Goal: Task Accomplishment & Management: Use online tool/utility

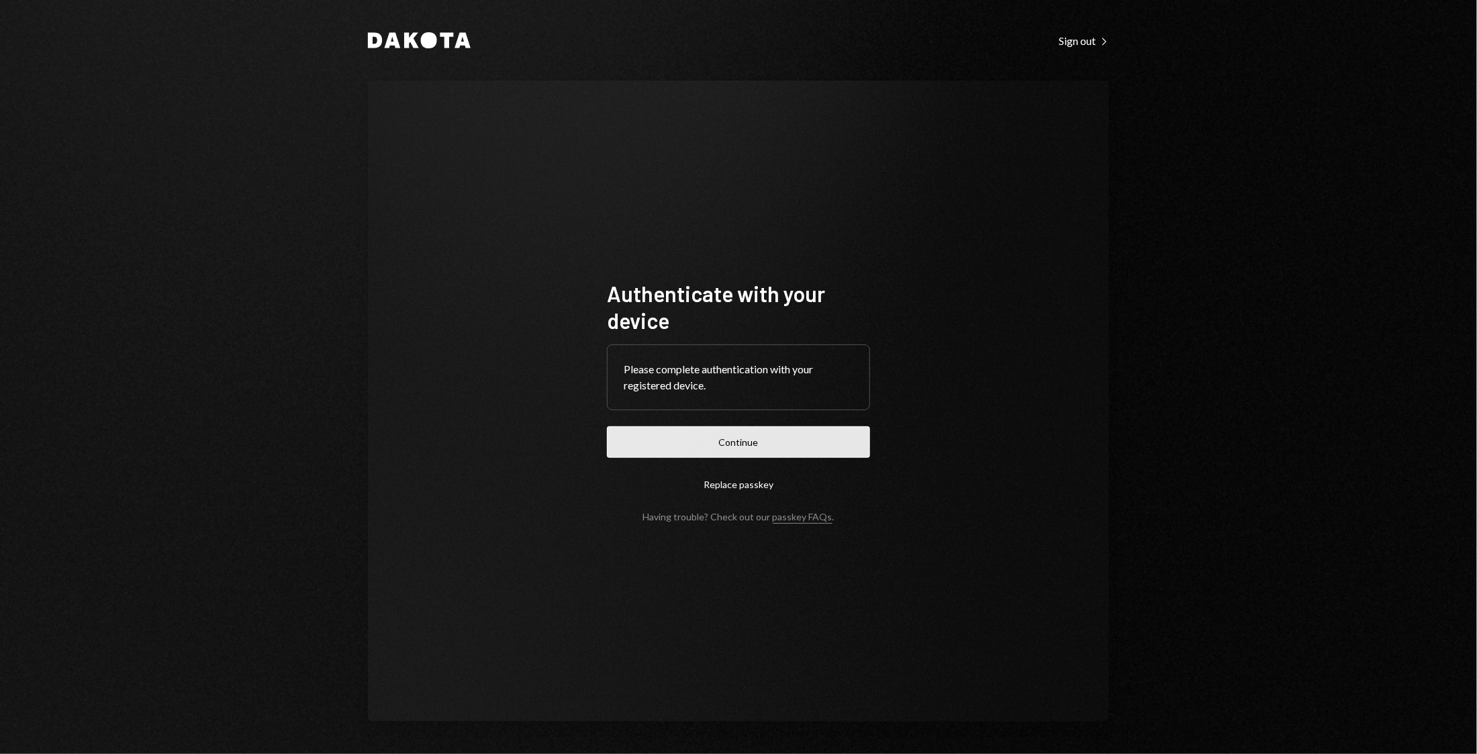
click at [806, 444] on button "Continue" at bounding box center [738, 442] width 263 height 32
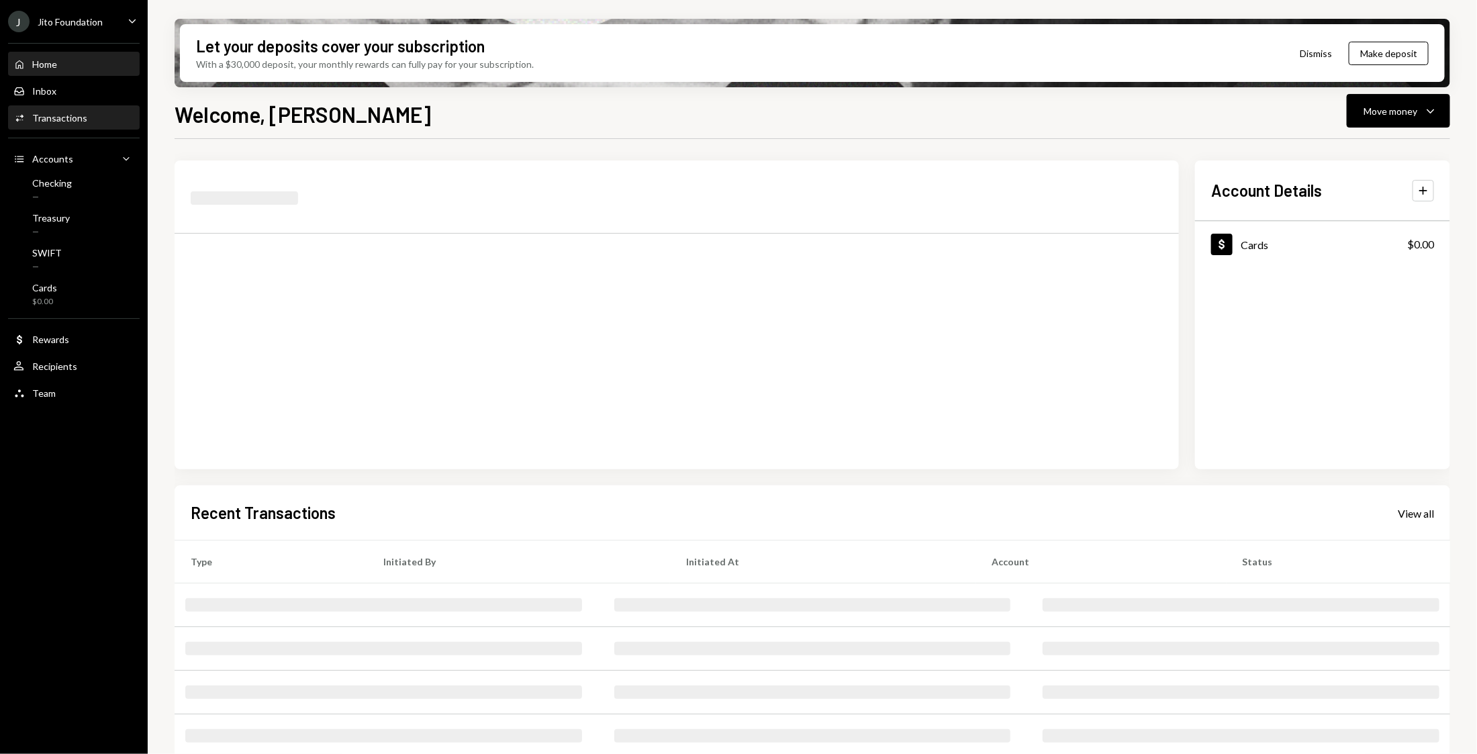
click at [60, 119] on div "Transactions" at bounding box center [59, 117] width 55 height 11
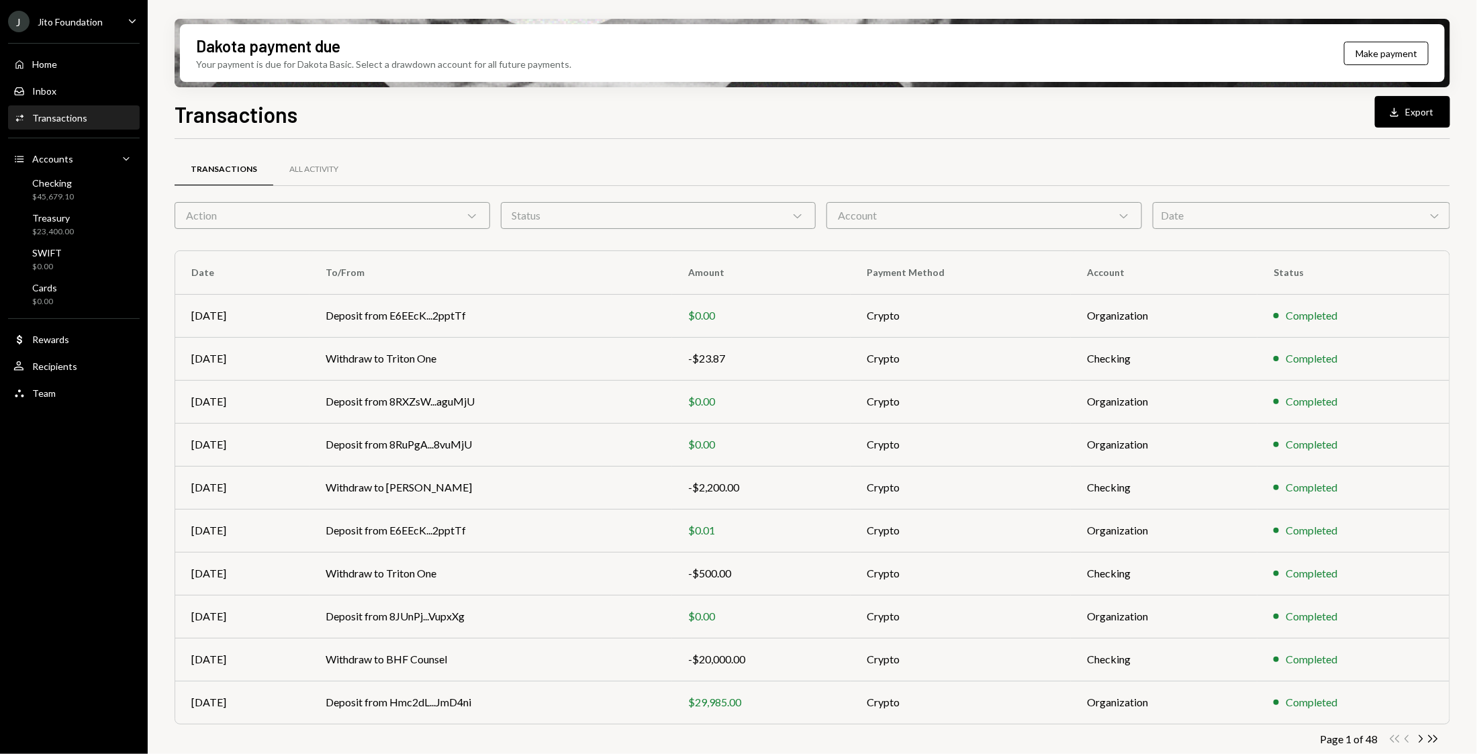
click at [319, 220] on div "Action Chevron Down" at bounding box center [333, 215] width 316 height 27
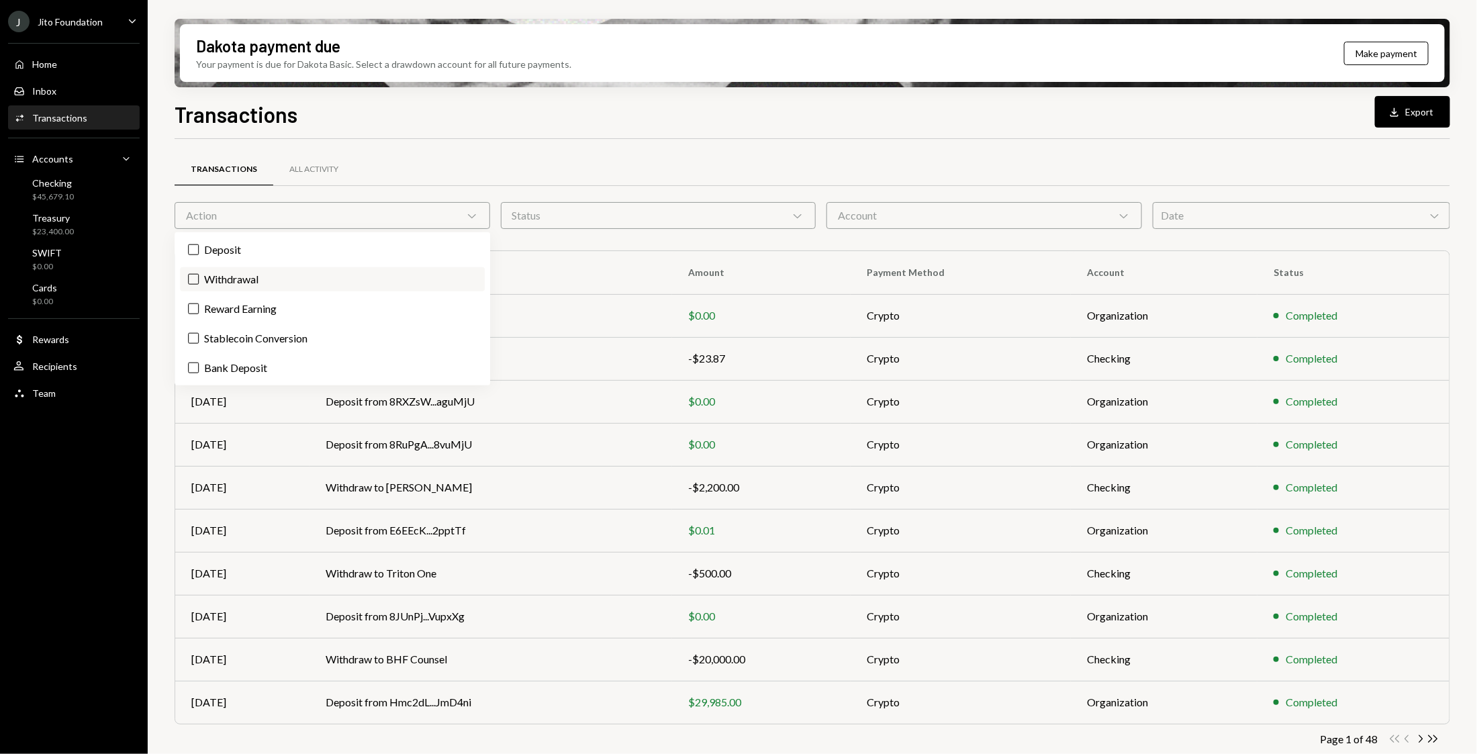
click at [267, 271] on label "Withdrawal" at bounding box center [332, 279] width 305 height 24
click at [199, 274] on button "Withdrawal" at bounding box center [193, 279] width 11 height 11
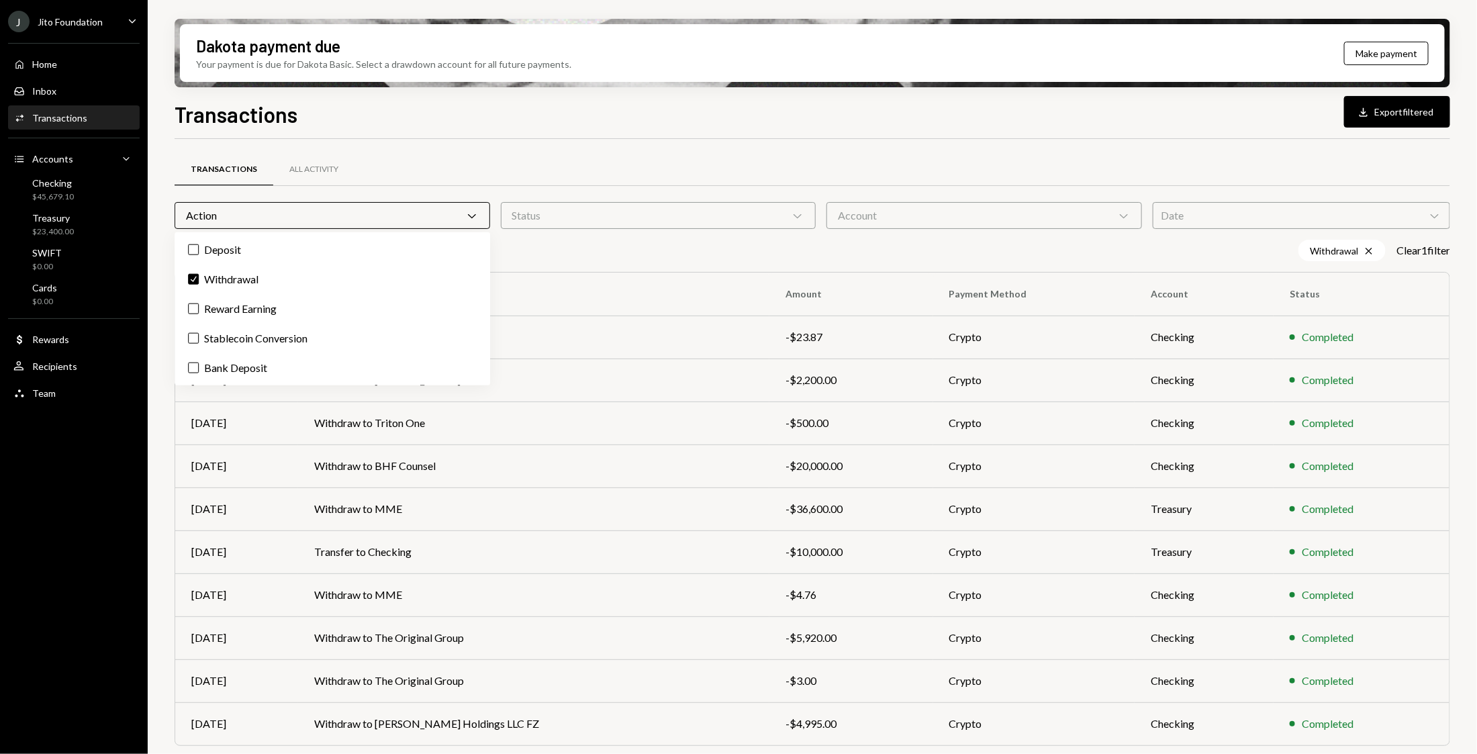
click at [161, 267] on div "Dakota payment due Your payment is due for Dakota Basic. Select a drawdown acco…" at bounding box center [813, 377] width 1330 height 754
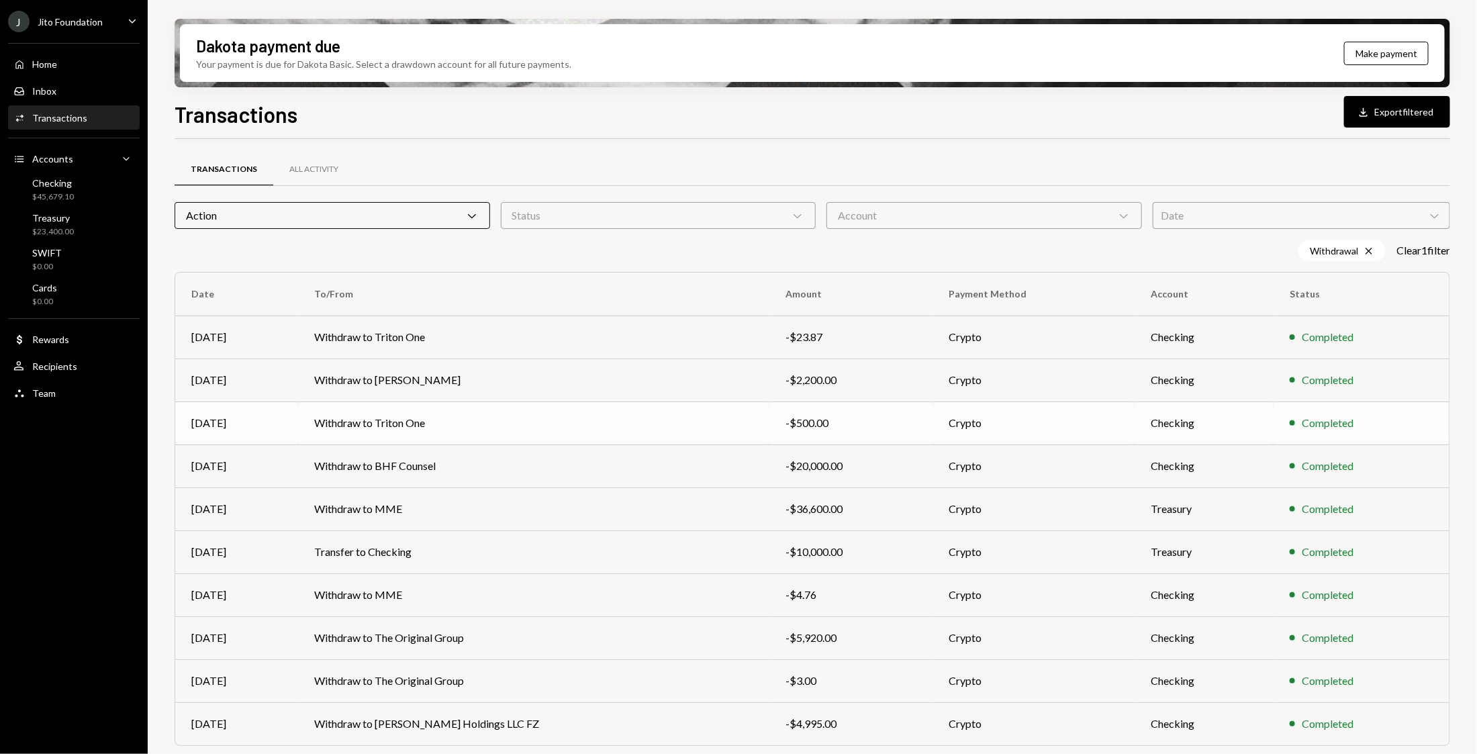
scroll to position [32, 0]
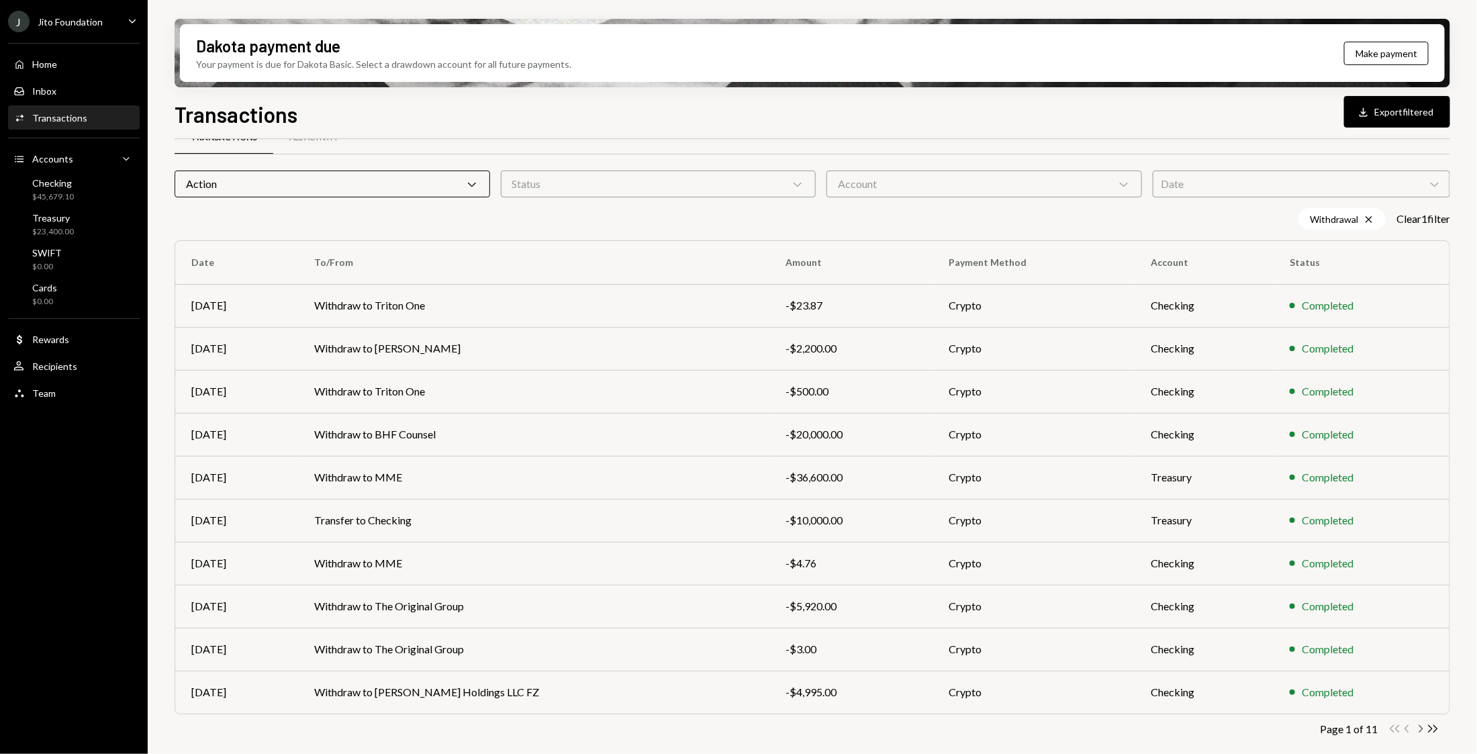
click at [1420, 727] on icon "Chevron Right" at bounding box center [1420, 729] width 13 height 13
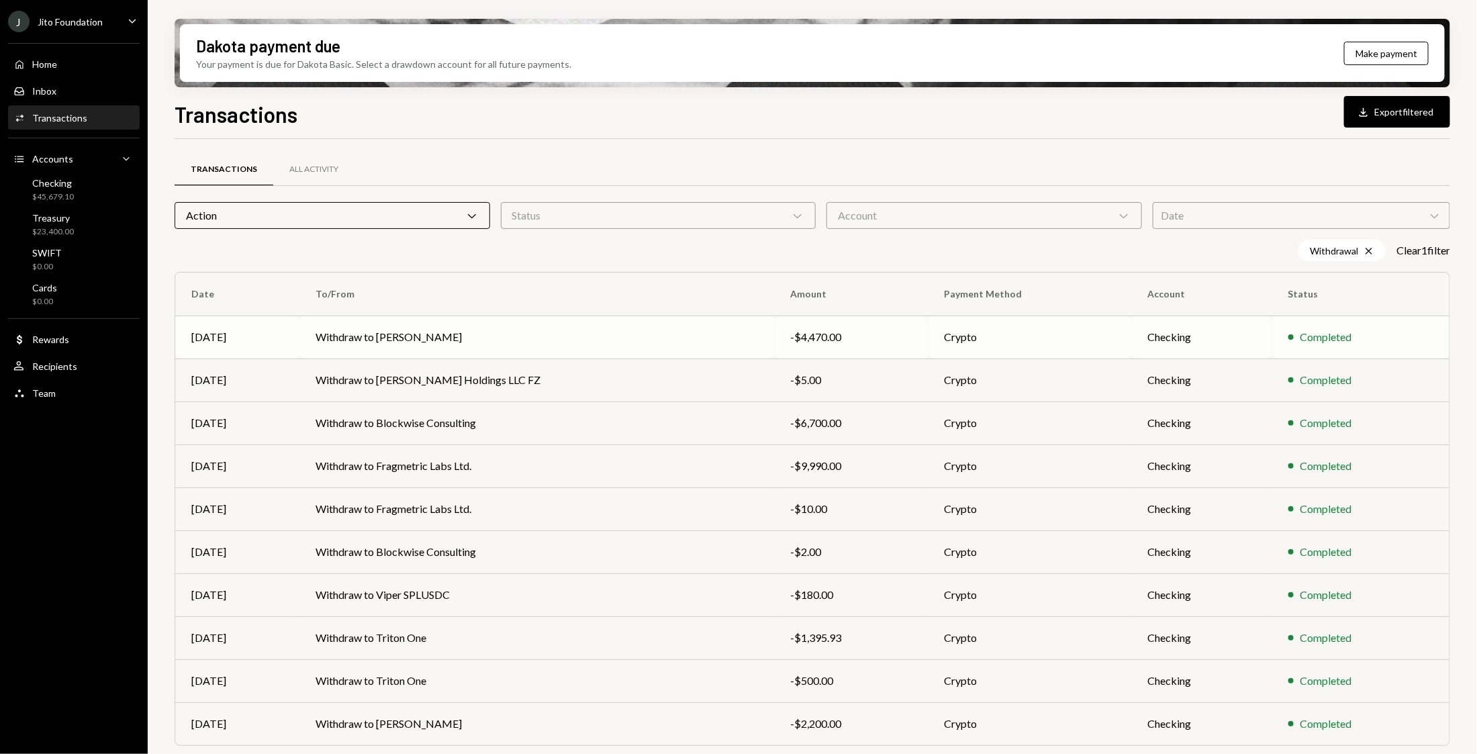
click at [608, 336] on td "Withdraw to [PERSON_NAME]" at bounding box center [537, 337] width 475 height 43
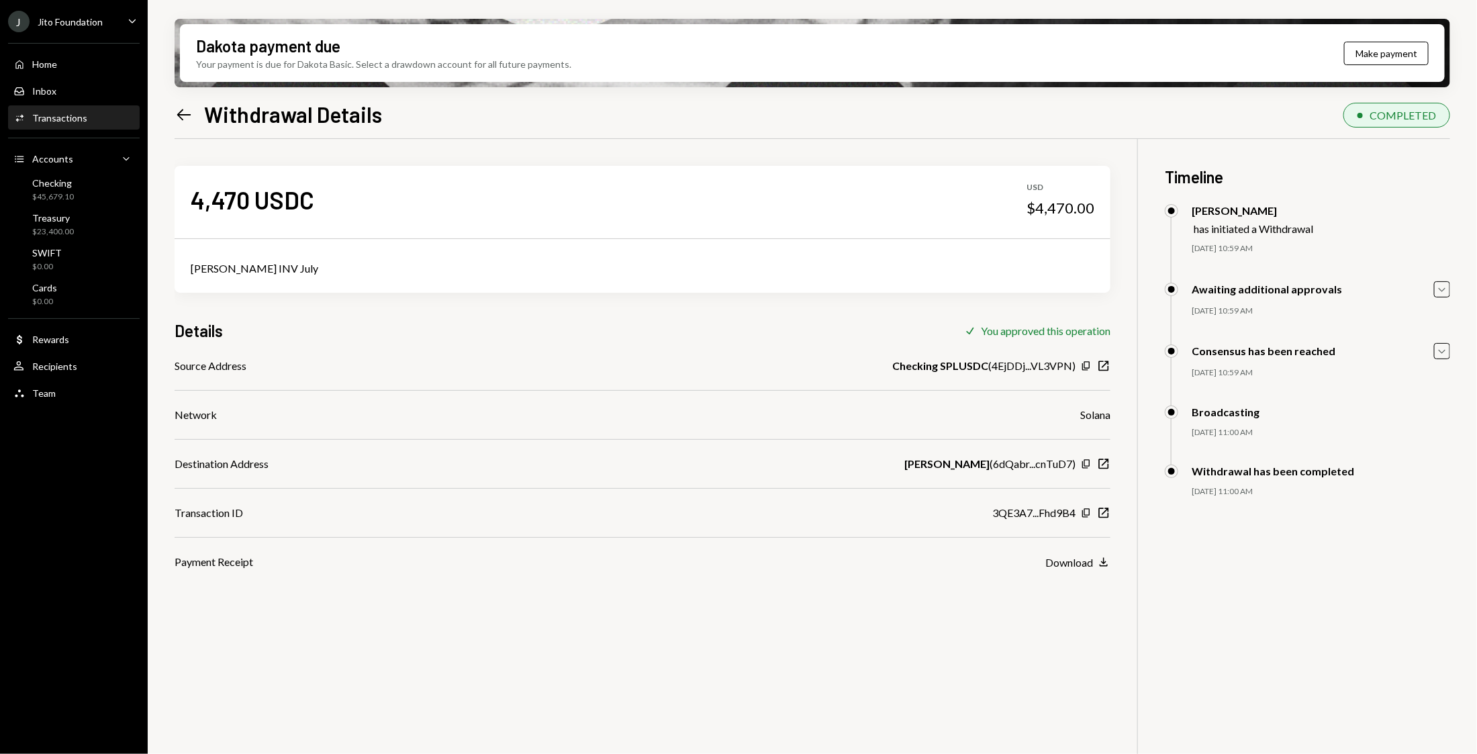
click at [250, 261] on div "[PERSON_NAME] INV July" at bounding box center [643, 269] width 904 height 16
copy div "[PERSON_NAME] INV July"
click at [36, 44] on div "Home Home Inbox Inbox Activities Transactions Accounts Accounts Caret Down Chec…" at bounding box center [74, 221] width 148 height 373
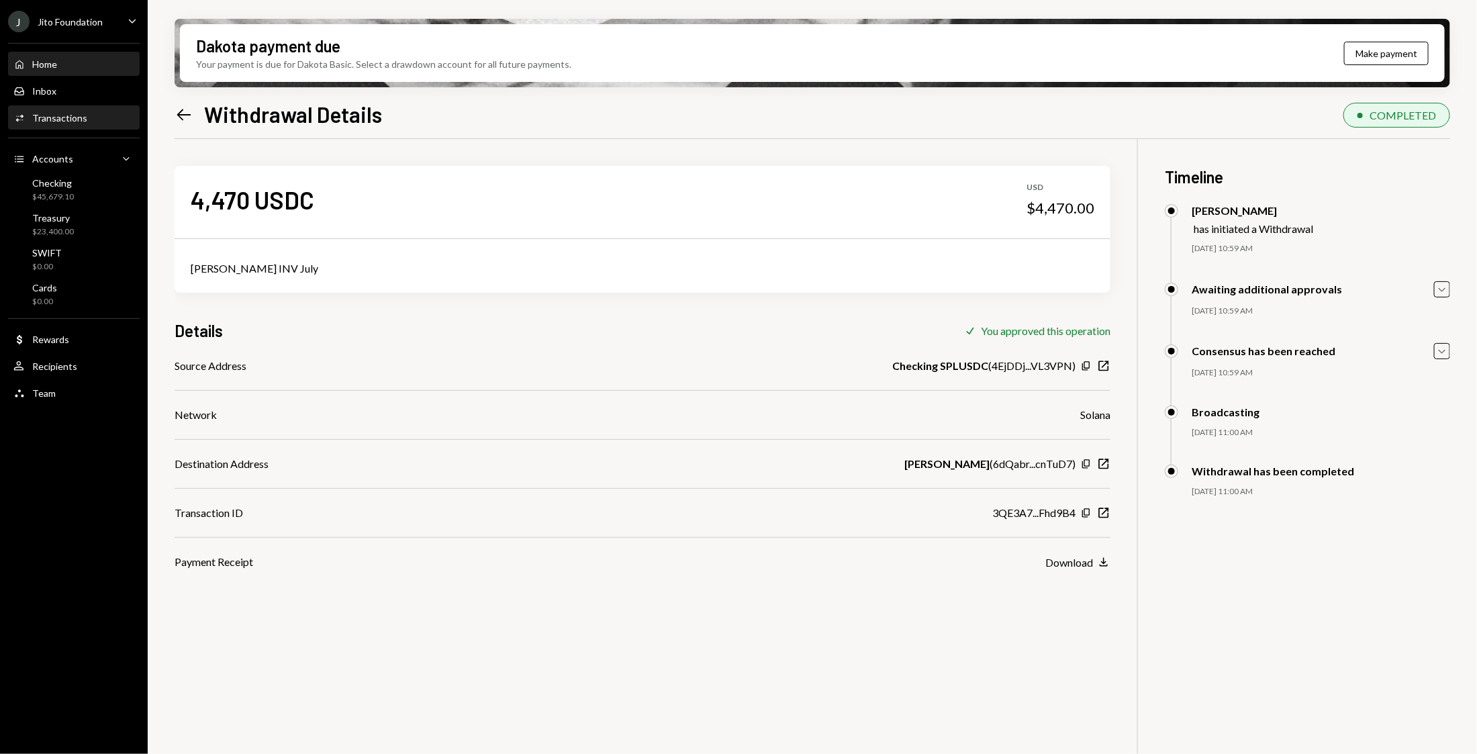
click at [41, 55] on div "Home Home" at bounding box center [73, 64] width 121 height 23
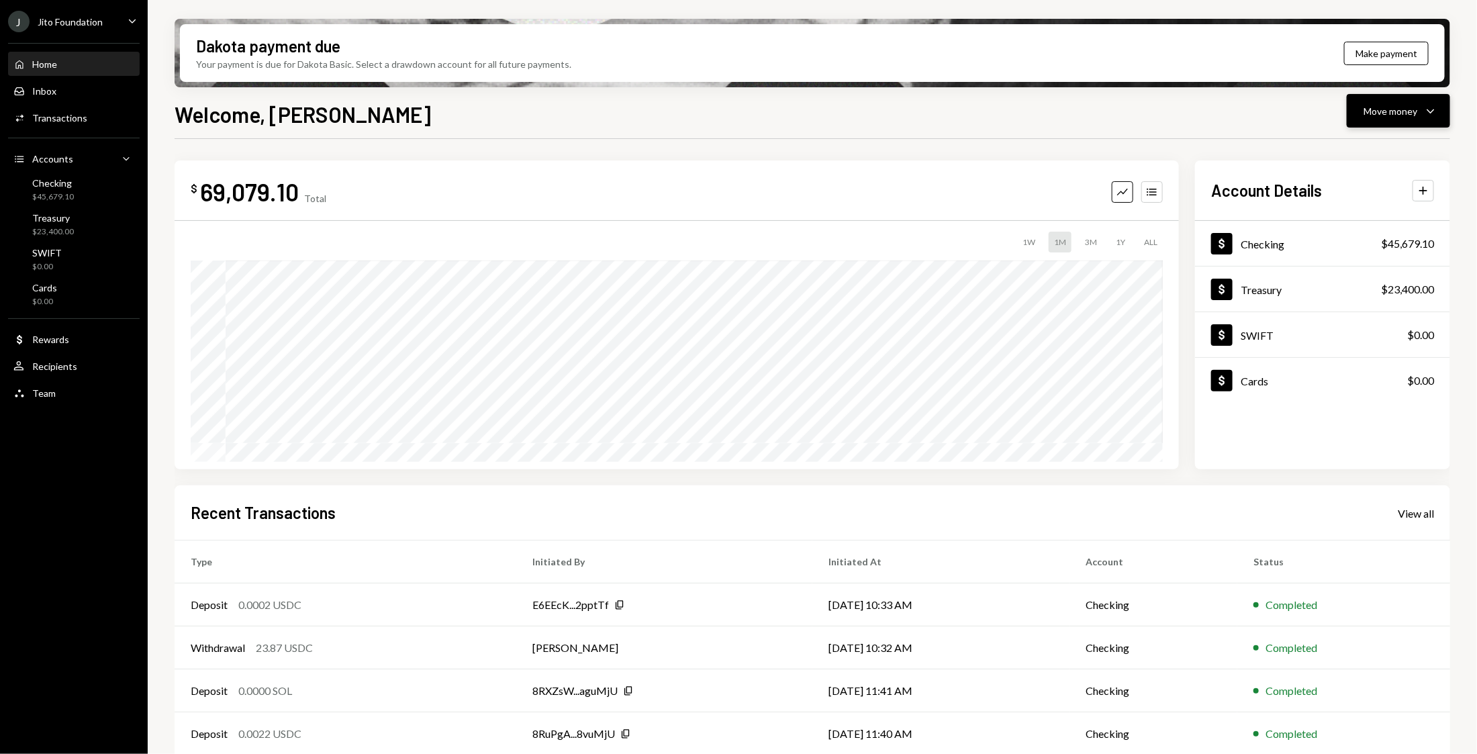
click at [1436, 111] on icon "Caret Down" at bounding box center [1431, 111] width 16 height 16
click at [1349, 169] on div "Convert Transfer" at bounding box center [1379, 182] width 134 height 30
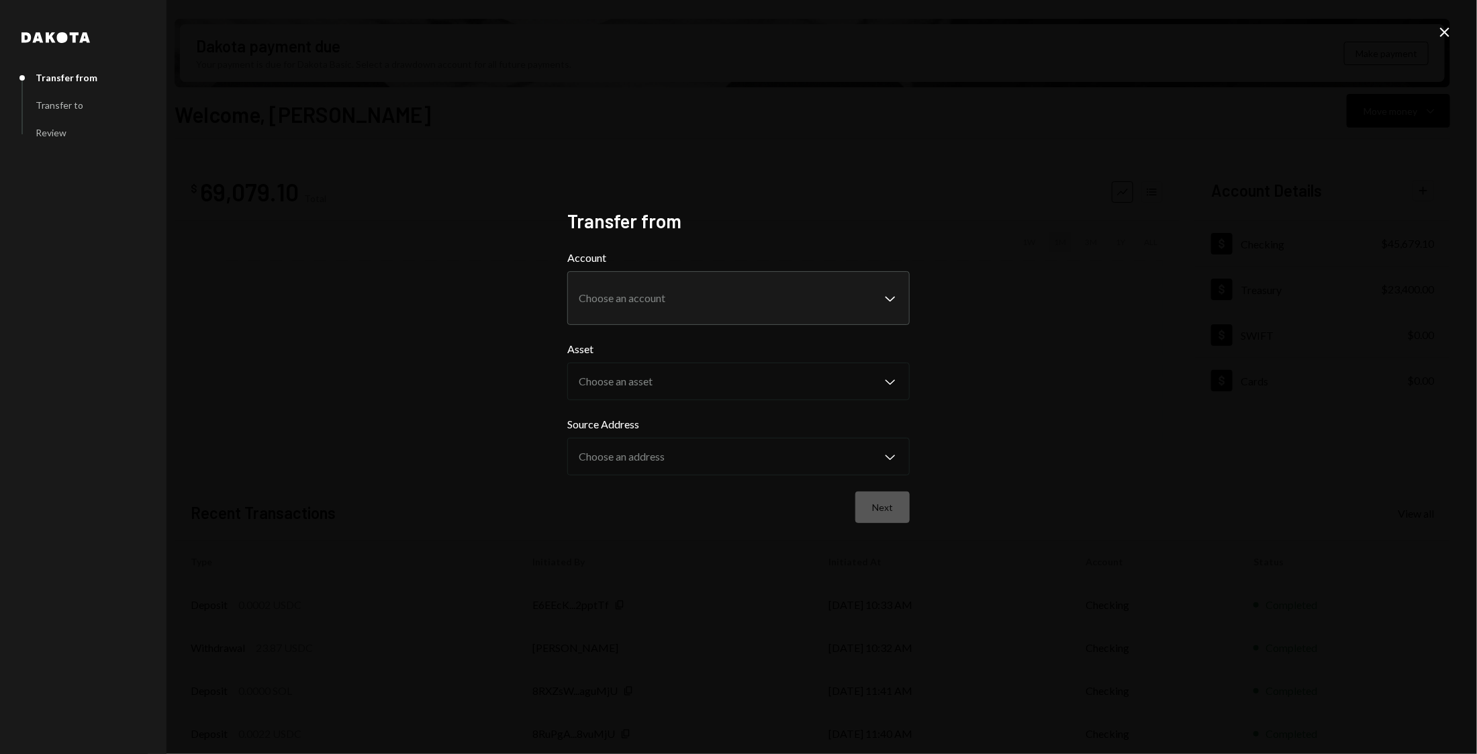
click at [1441, 19] on div "**********" at bounding box center [738, 377] width 1477 height 754
click at [1440, 11] on div "**********" at bounding box center [738, 377] width 1477 height 754
click at [1441, 30] on icon "Close" at bounding box center [1445, 32] width 16 height 16
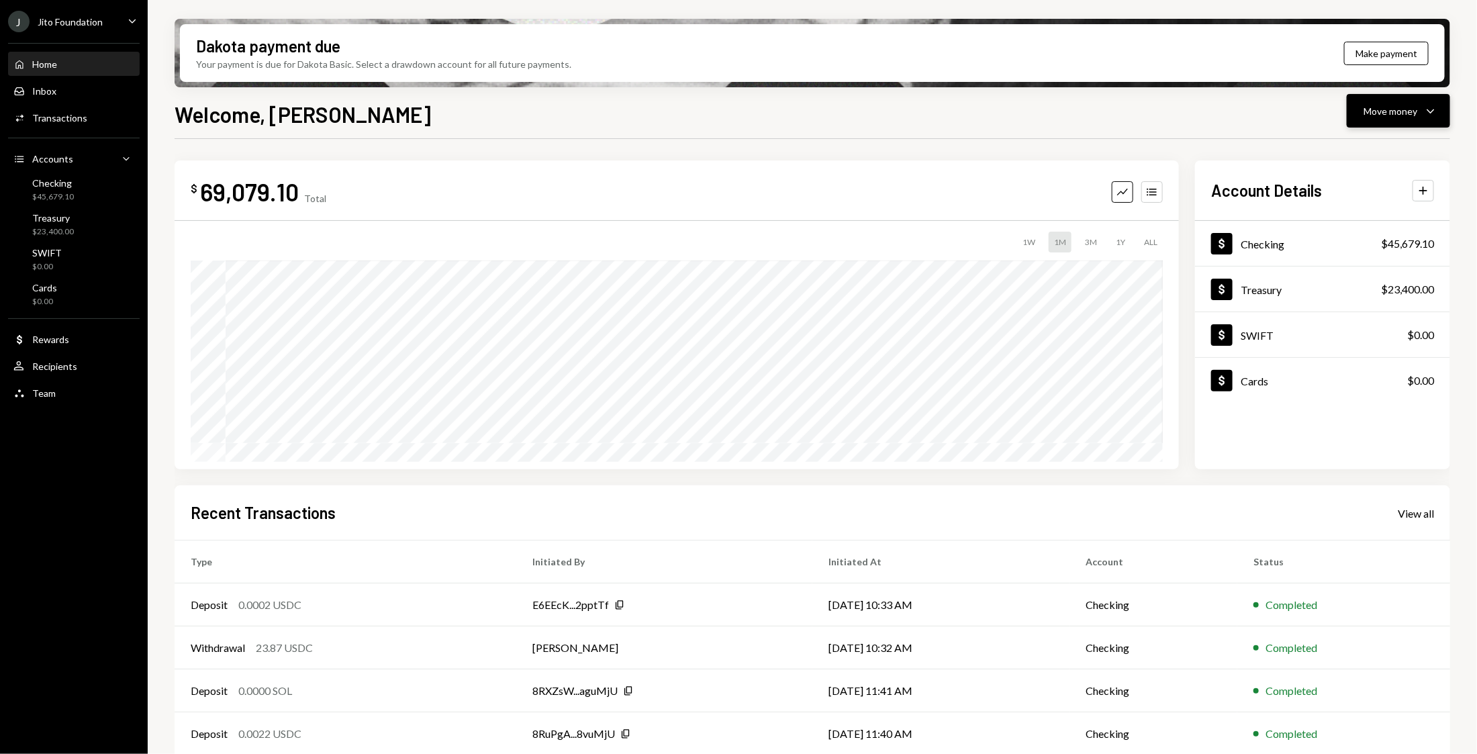
click at [1439, 111] on icon "Caret Down" at bounding box center [1431, 111] width 16 height 16
click at [1387, 142] on div "Withdraw Send" at bounding box center [1379, 151] width 134 height 30
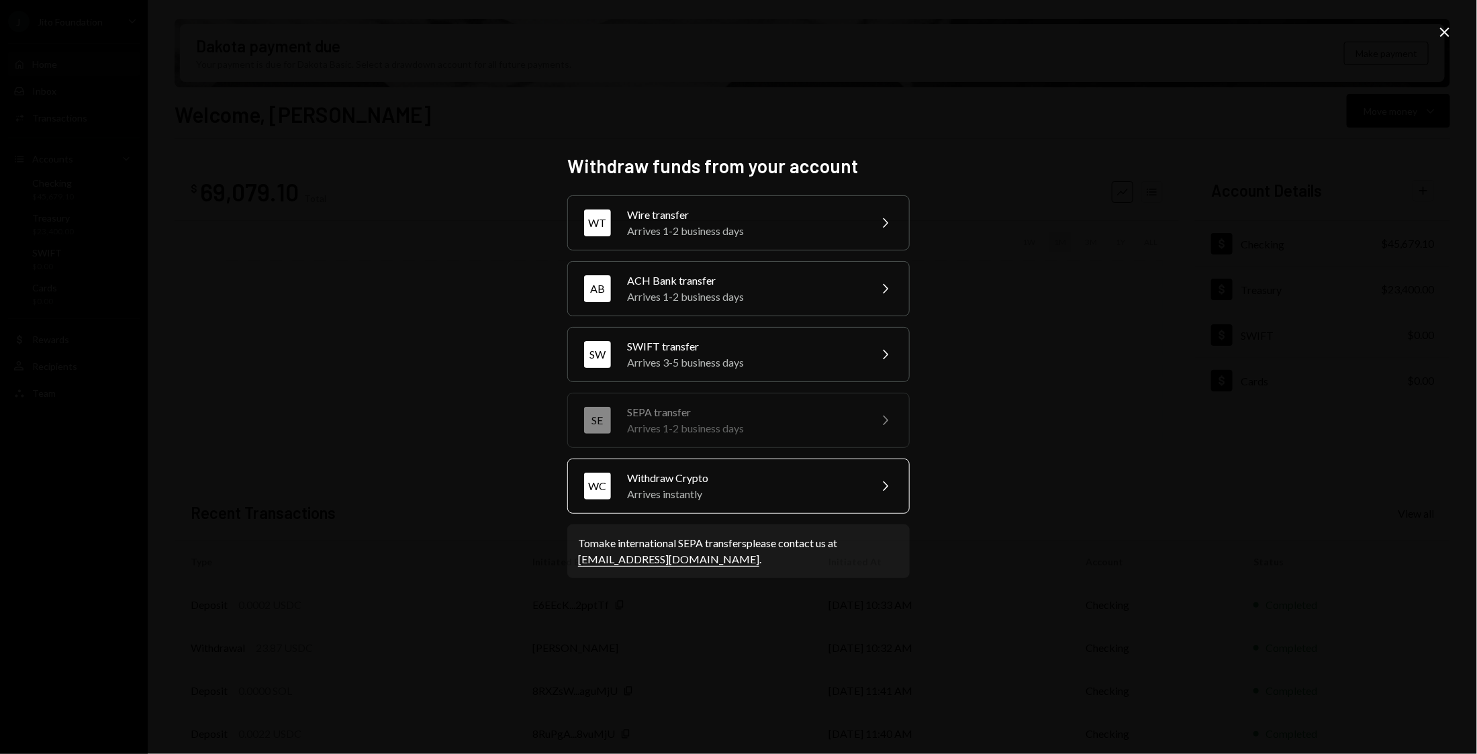
click at [723, 492] on div "Arrives instantly" at bounding box center [744, 494] width 234 height 16
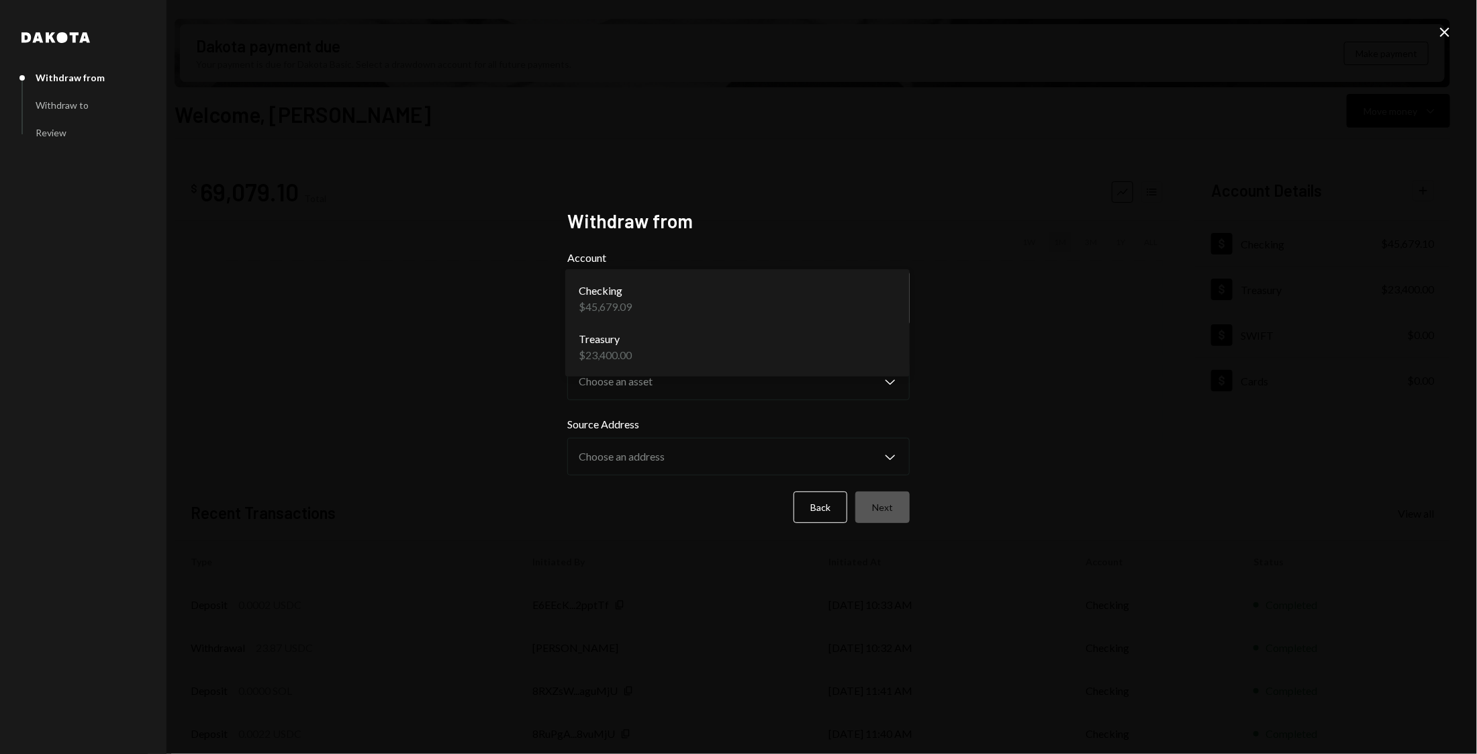
click at [702, 313] on body "J Jito Foundation Caret Down Home Home Inbox Inbox Activities Transactions Acco…" at bounding box center [738, 377] width 1477 height 754
select select "**********"
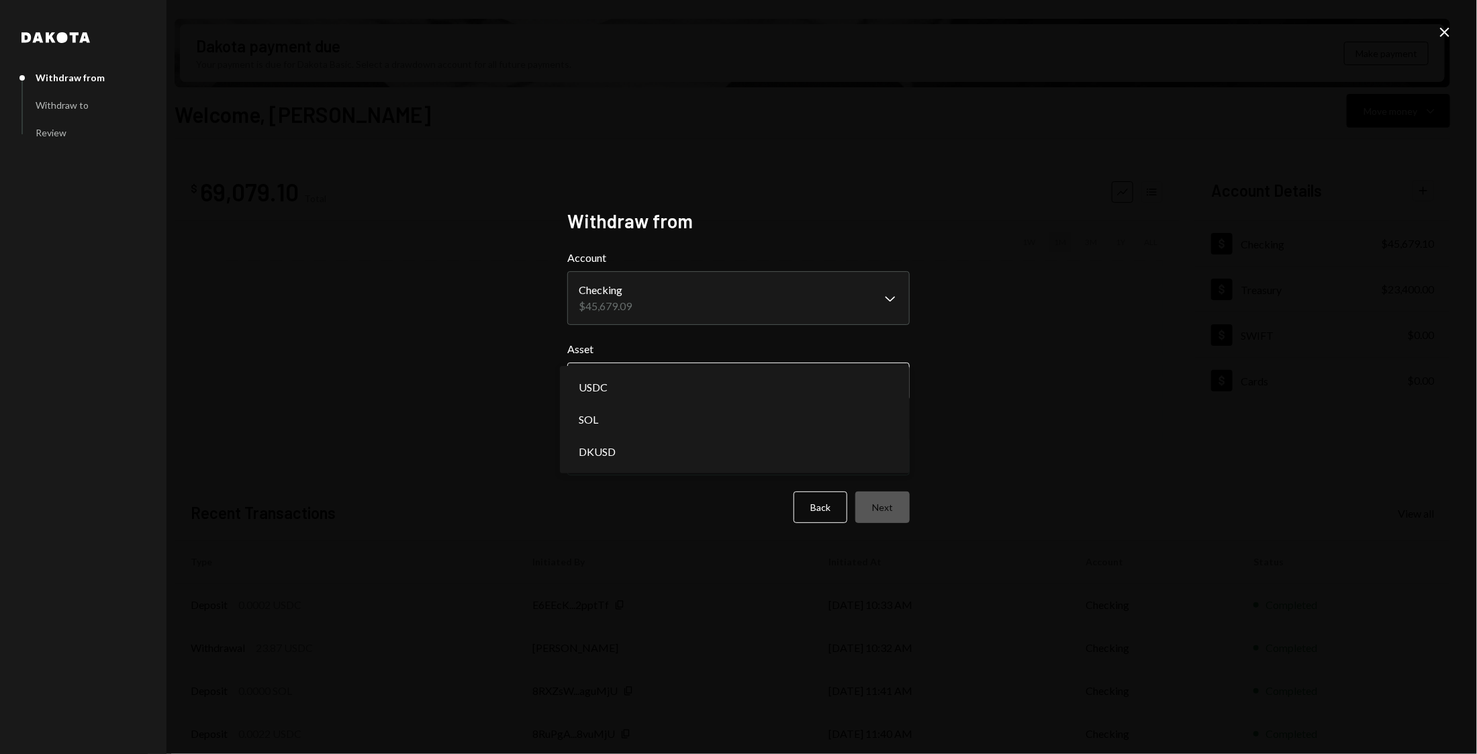
click at [676, 390] on body "J Jito Foundation Caret Down Home Home Inbox Inbox Activities Transactions Acco…" at bounding box center [738, 377] width 1477 height 754
select select "****"
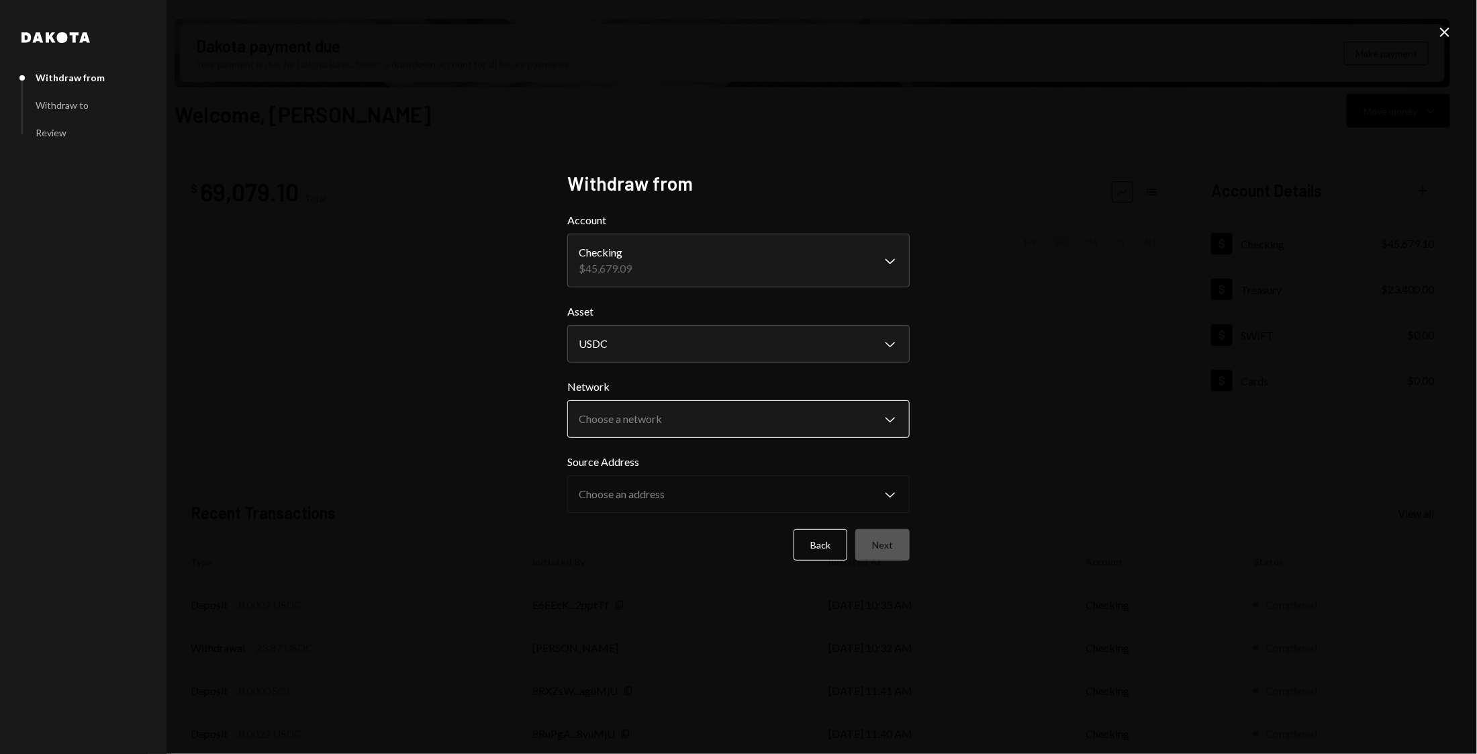
click at [664, 428] on body "J Jito Foundation Caret Down Home Home Inbox Inbox Activities Transactions Acco…" at bounding box center [738, 377] width 1477 height 754
select select "**********"
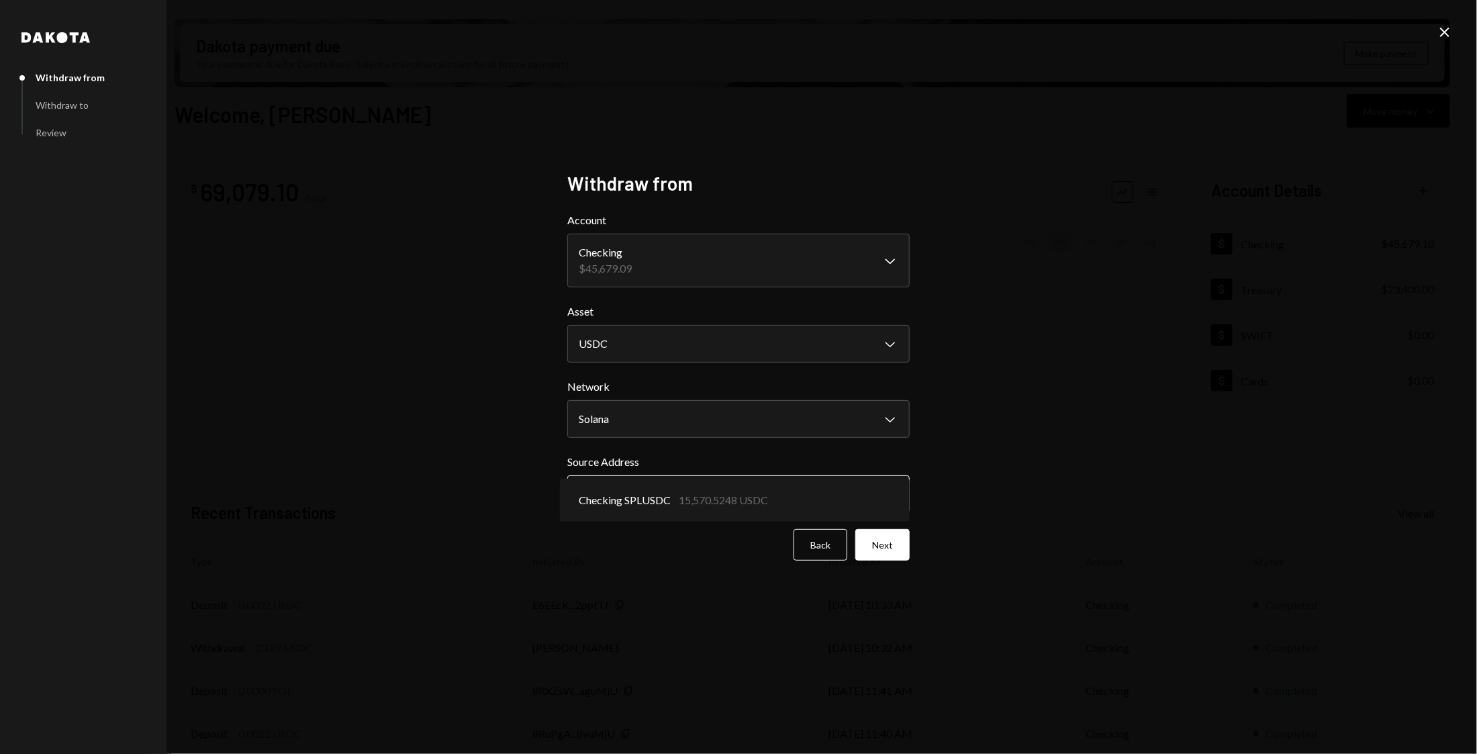
click at [666, 504] on body "J Jito Foundation Caret Down Home Home Inbox Inbox Activities Transactions Acco…" at bounding box center [738, 377] width 1477 height 754
click at [884, 553] on button "Next" at bounding box center [883, 545] width 54 height 32
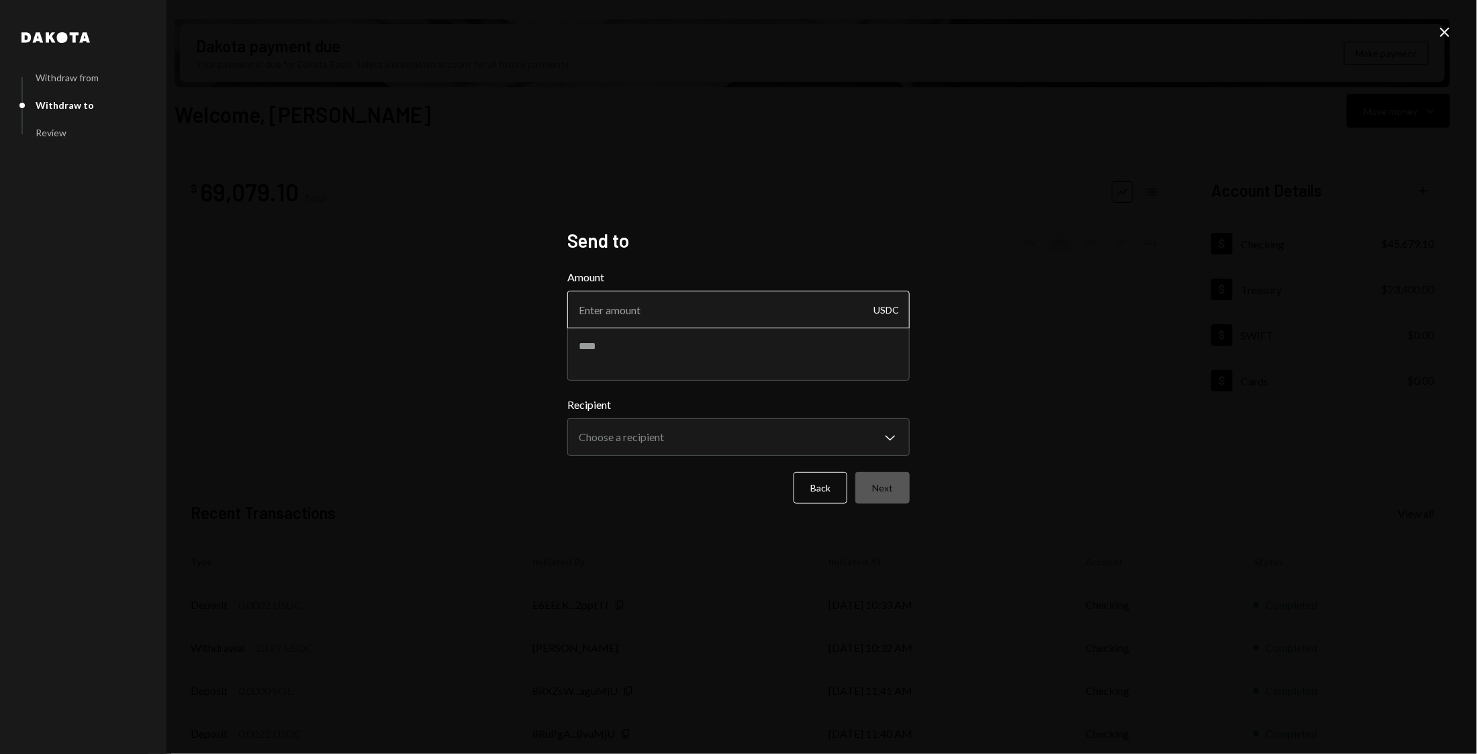
click at [656, 320] on input "Amount" at bounding box center [738, 310] width 343 height 38
click at [649, 335] on textarea at bounding box center [738, 354] width 343 height 54
click at [641, 298] on input "Amount" at bounding box center [738, 310] width 343 height 38
type input "3500"
click at [625, 374] on textarea at bounding box center [738, 354] width 343 height 54
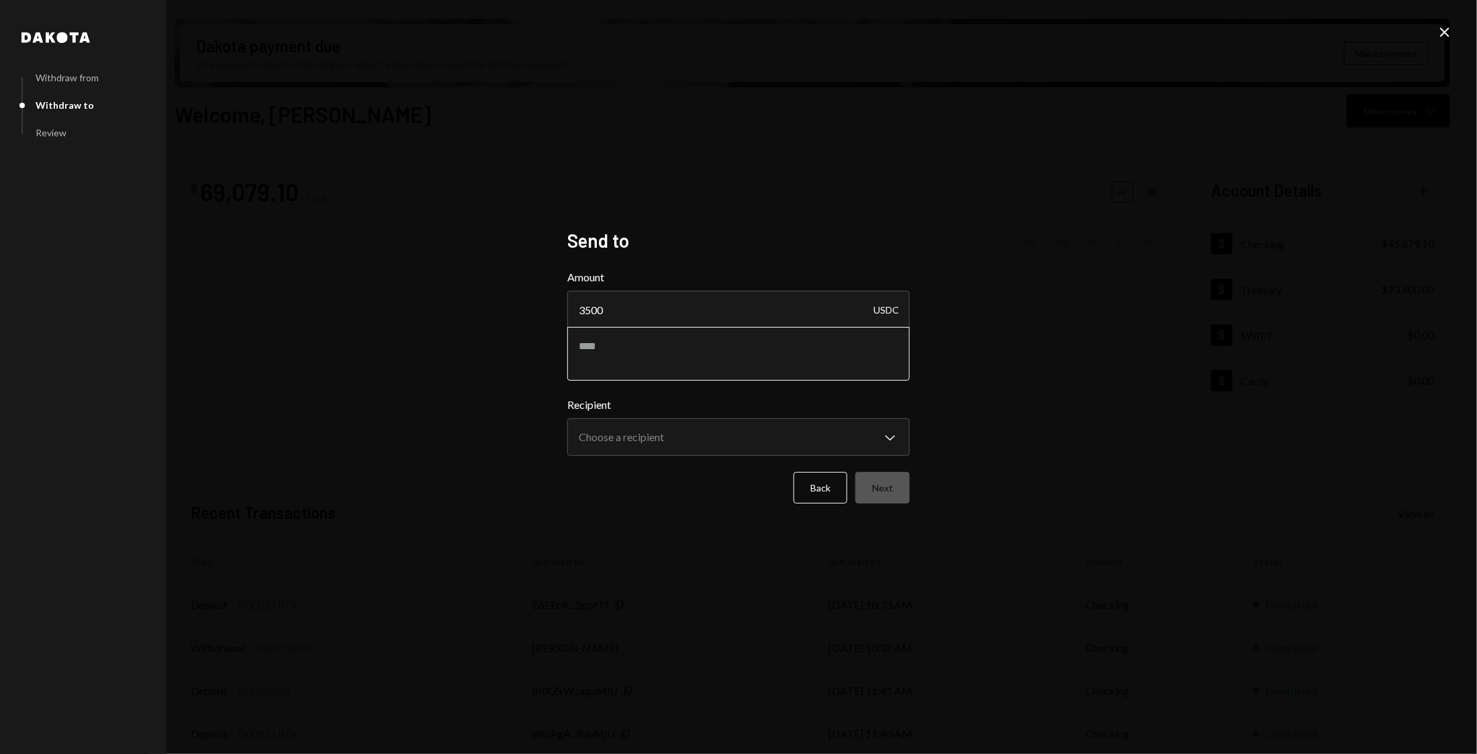
paste textarea "**********"
click at [681, 432] on body "J Jito Foundation Caret Down Home Home Inbox Inbox Activities Transactions Acco…" at bounding box center [738, 377] width 1477 height 754
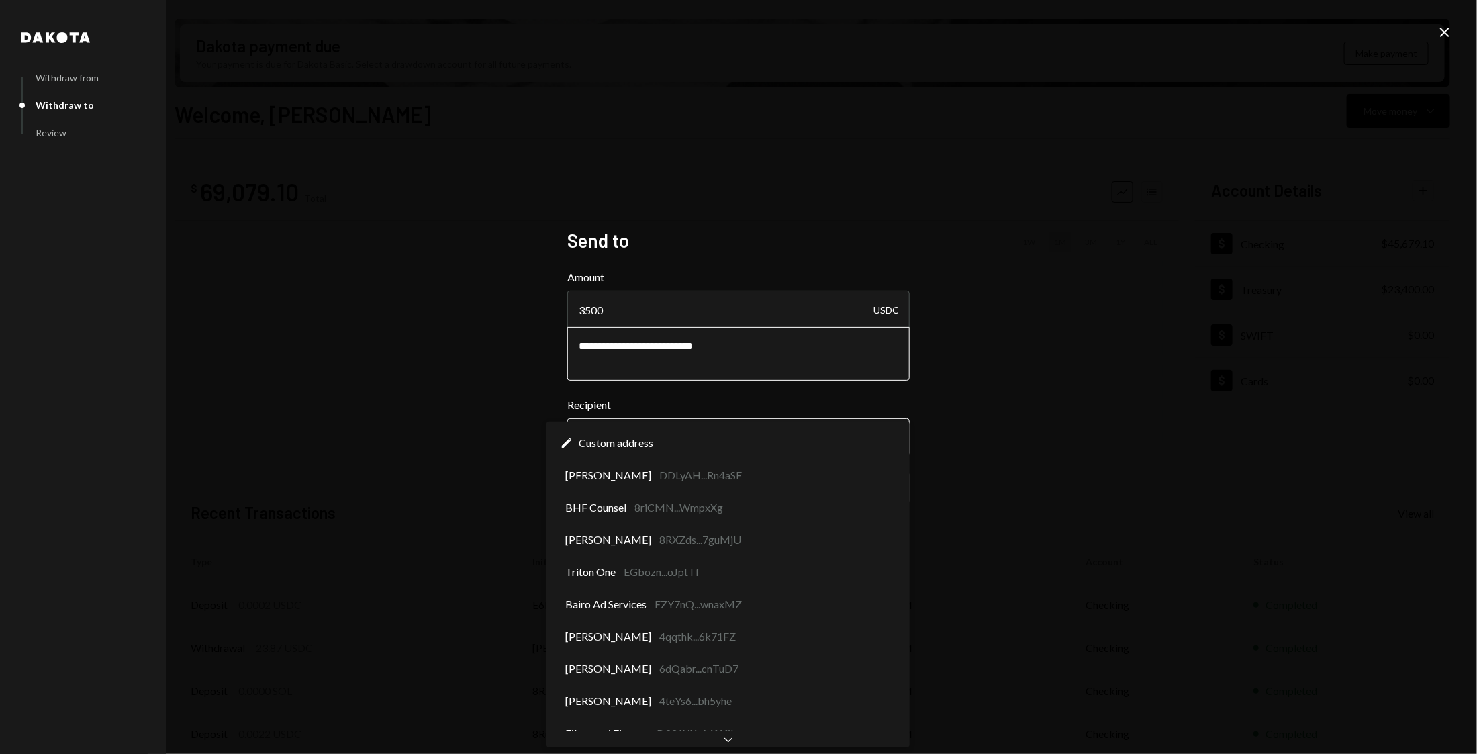
type textarea "**********"
select select "**********"
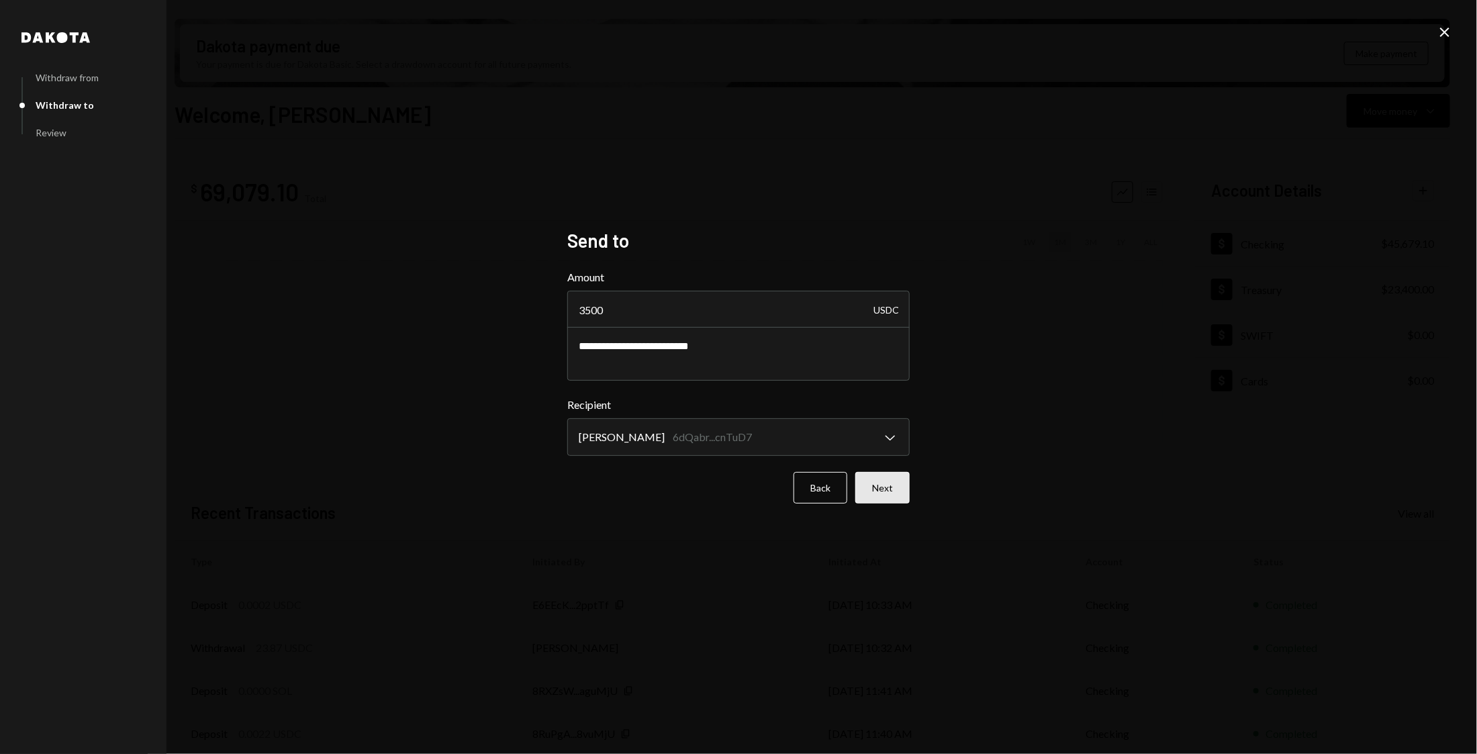
click at [895, 493] on button "Next" at bounding box center [883, 488] width 54 height 32
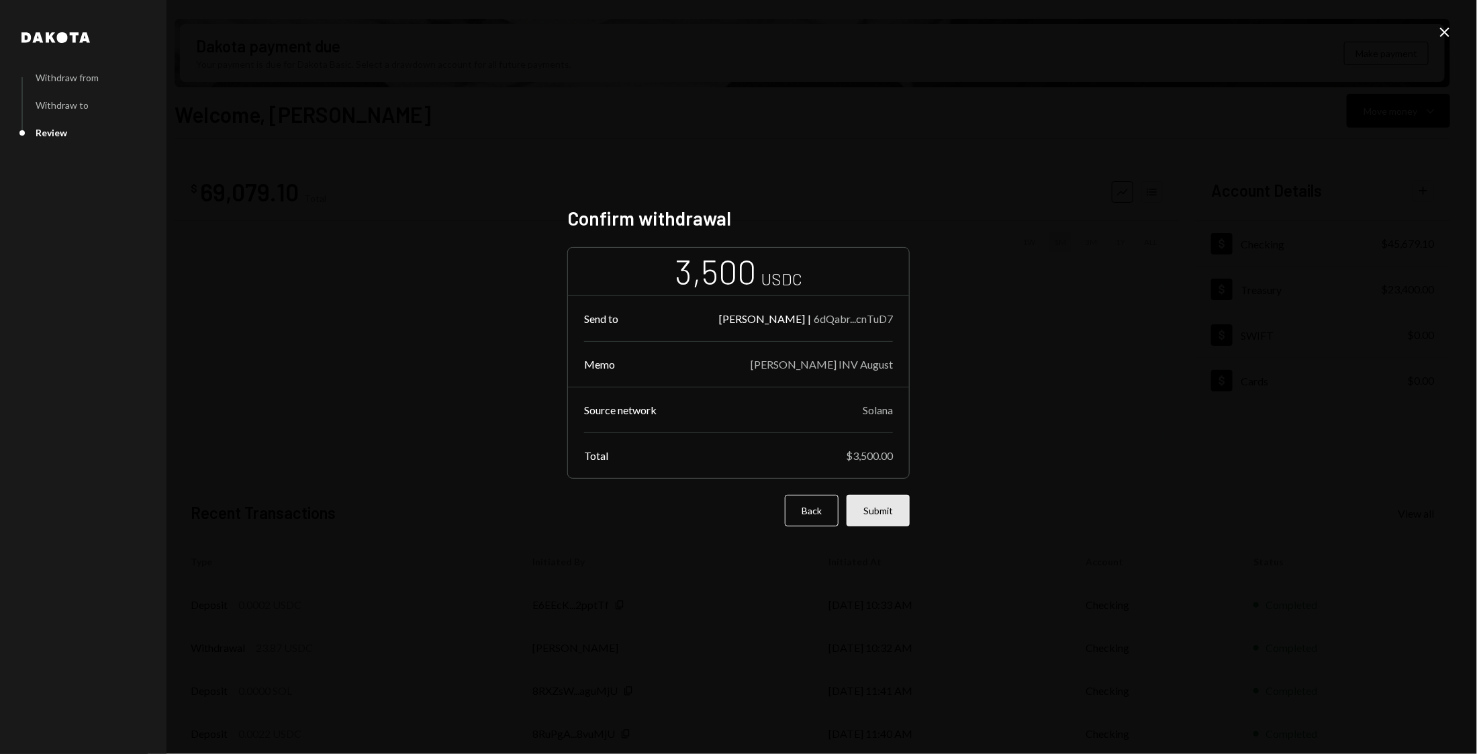
click at [884, 500] on button "Submit" at bounding box center [878, 511] width 63 height 32
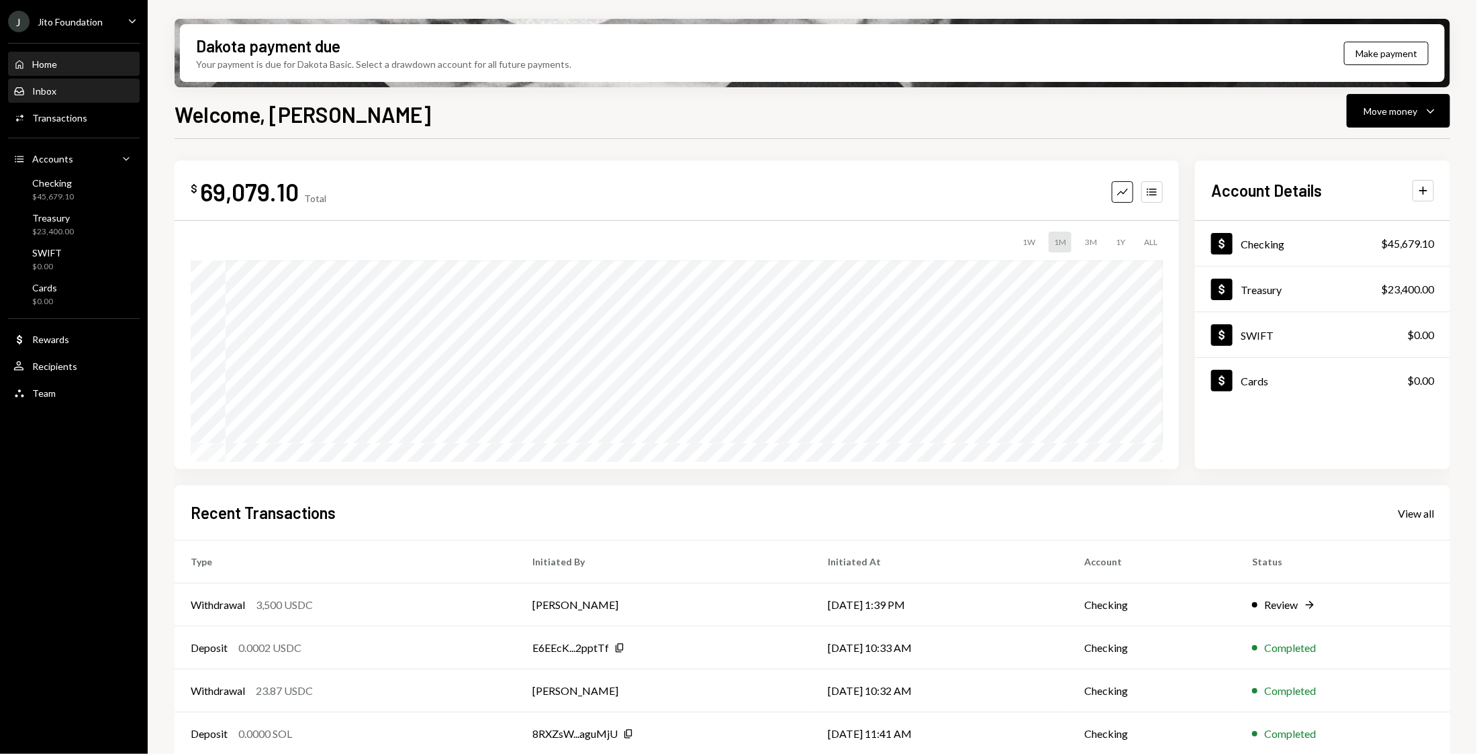
click at [63, 100] on div "Inbox Inbox" at bounding box center [73, 91] width 121 height 23
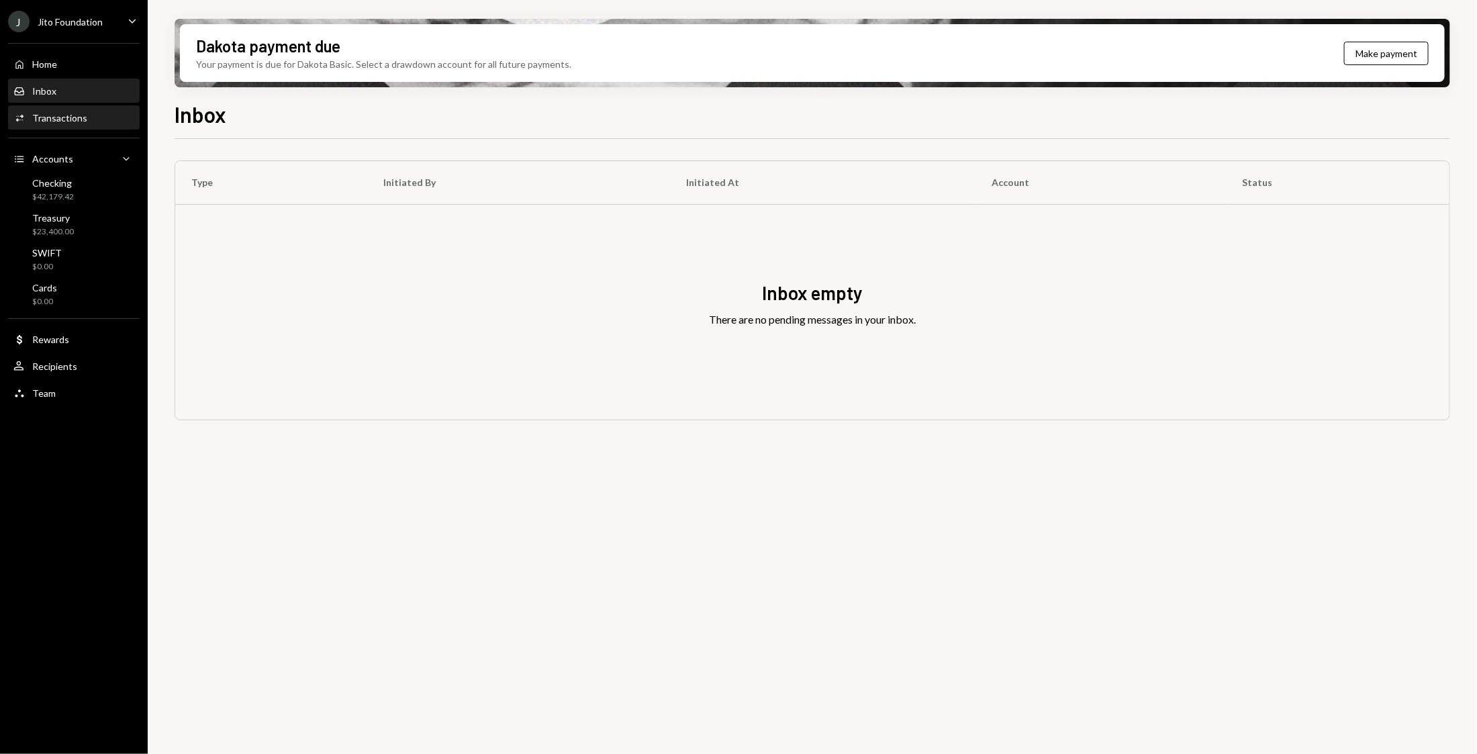
click at [119, 107] on div "Activities Transactions" at bounding box center [73, 118] width 121 height 23
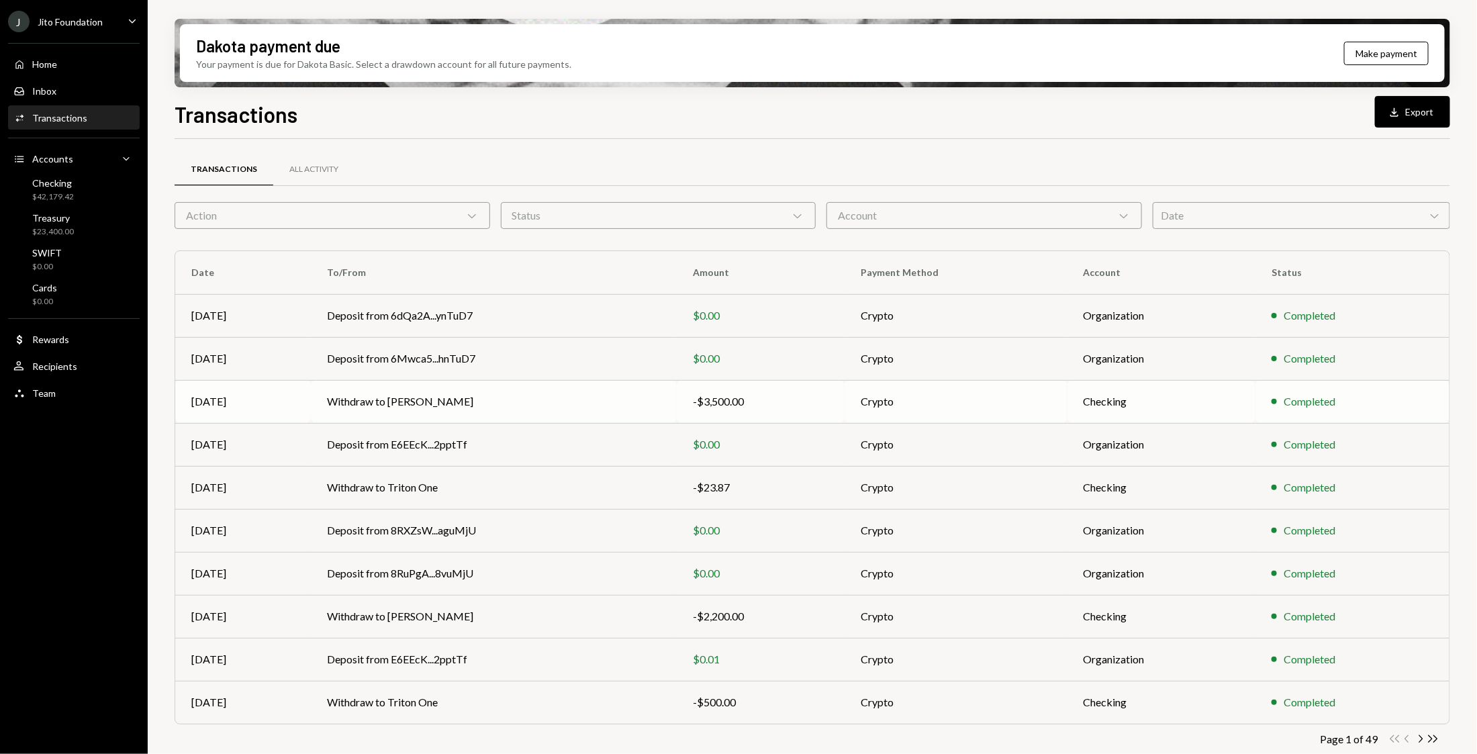
click at [475, 404] on td "Withdraw to [PERSON_NAME]" at bounding box center [494, 401] width 366 height 43
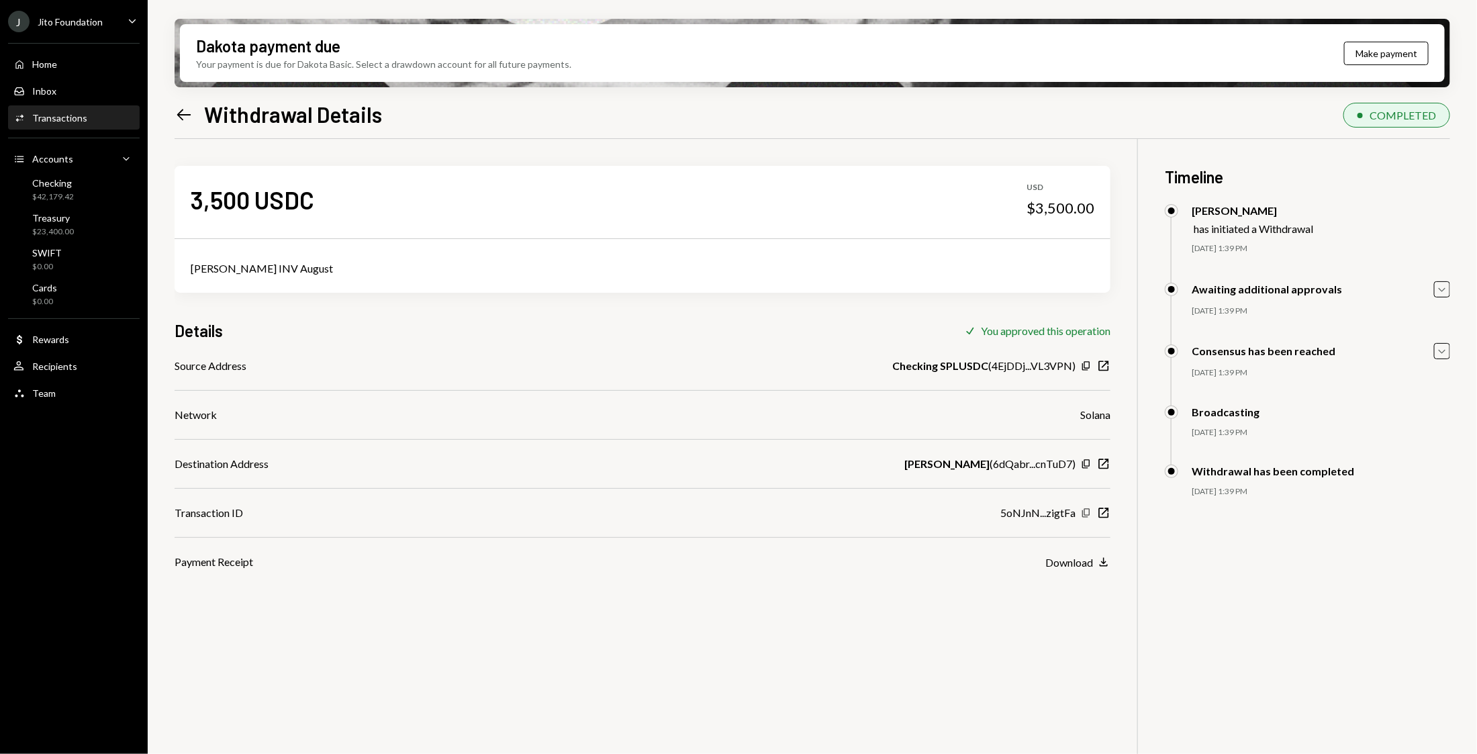
click at [1085, 511] on icon "button" at bounding box center [1086, 512] width 7 height 9
